Goal: Information Seeking & Learning: Learn about a topic

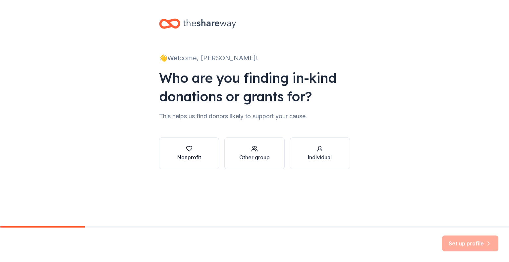
click at [198, 147] on div "button" at bounding box center [189, 149] width 24 height 7
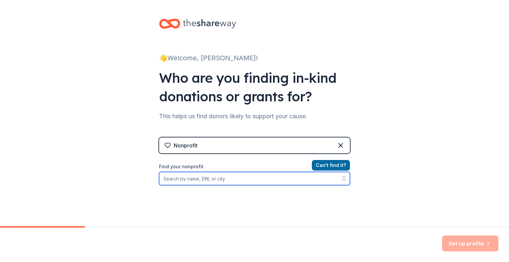
click at [285, 180] on input "Find your nonprofit" at bounding box center [254, 178] width 191 height 13
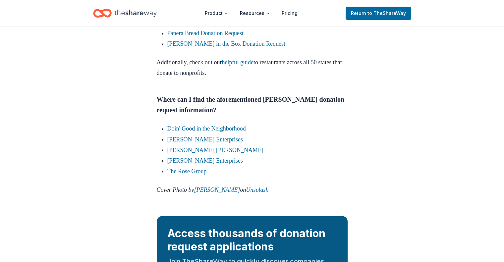
scroll to position [1121, 0]
click at [188, 130] on link "Doin' Good in the Neighborhood" at bounding box center [206, 129] width 79 height 7
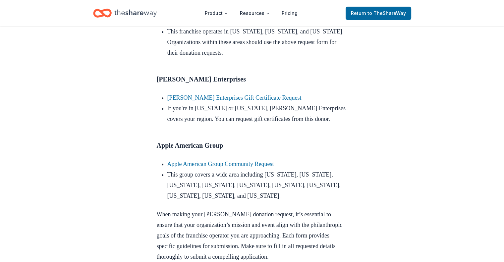
scroll to position [493, 0]
